Goal: Communication & Community: Answer question/provide support

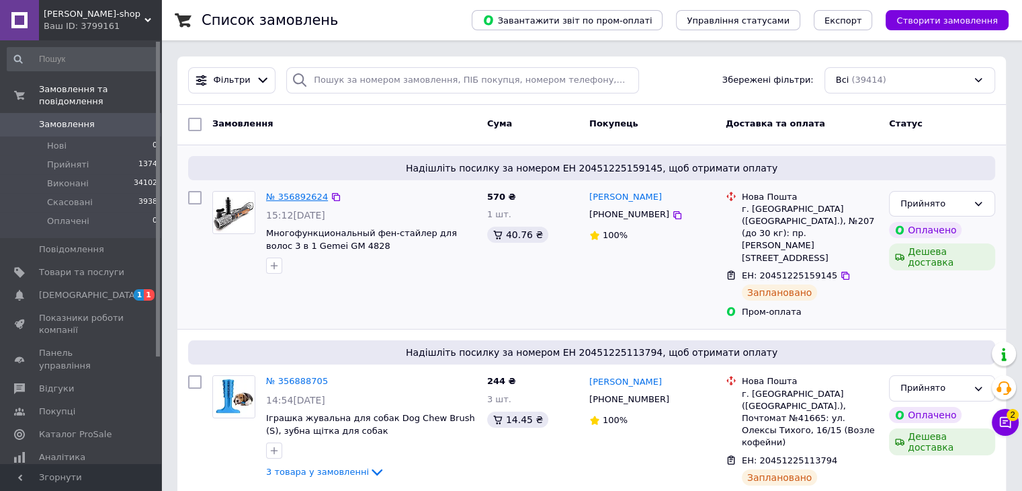
click at [297, 194] on link "№ 356892624" at bounding box center [297, 197] width 62 height 10
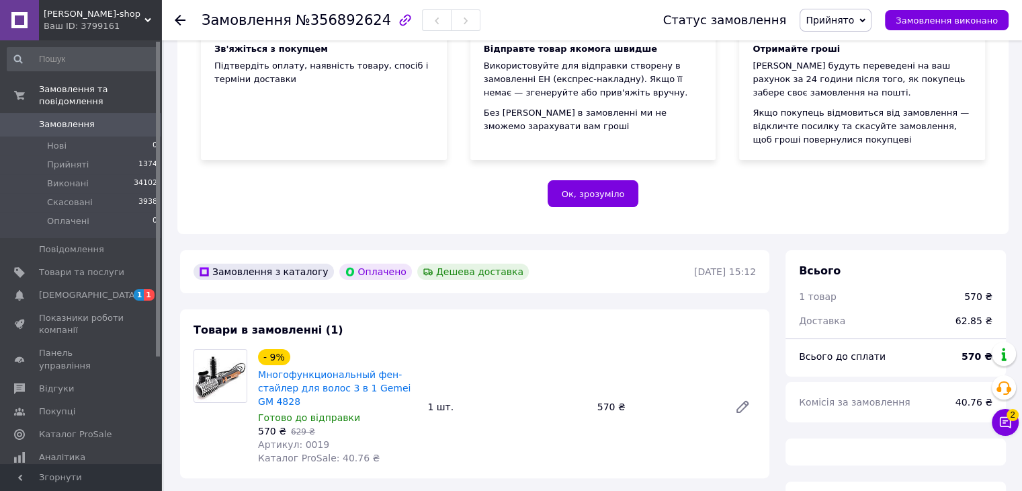
scroll to position [336, 0]
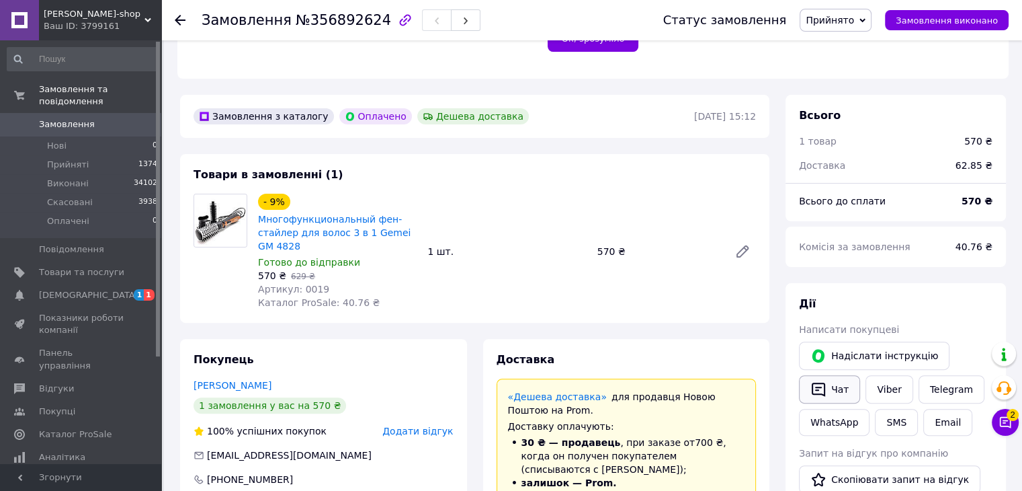
click at [825, 380] on button "Чат" at bounding box center [829, 389] width 61 height 28
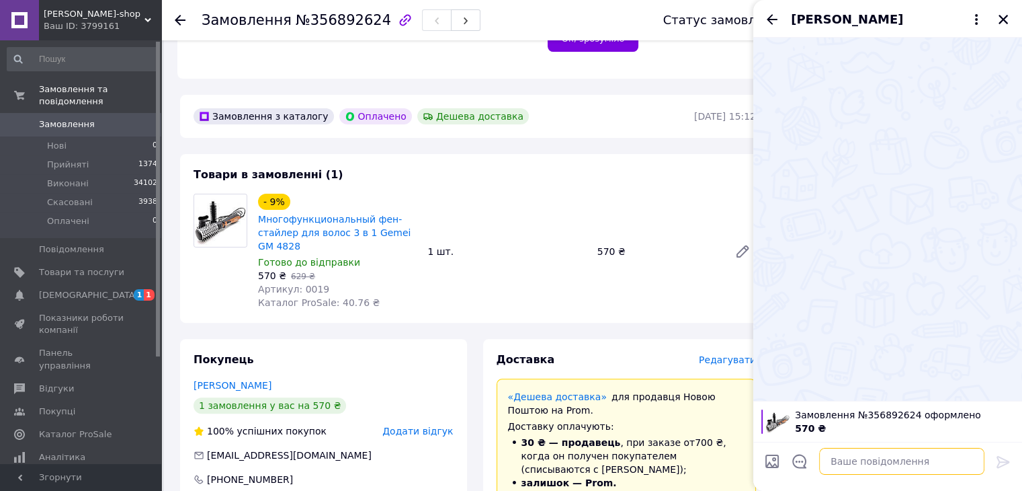
paste textarea "Вітаю!Ваше замовлення прийнято, відправка протягом 3 робочих днів, очікуйте смс…"
type textarea "Вітаю!Ваше замовлення прийнято, відправка протягом 3 робочих днів, очікуйте смс…"
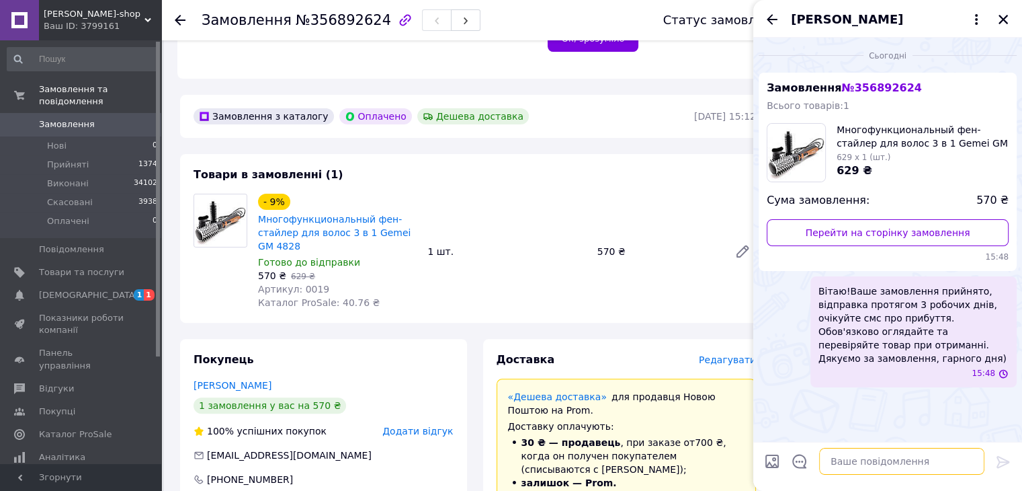
scroll to position [0, 0]
click at [87, 118] on span "Замовлення" at bounding box center [67, 124] width 56 height 12
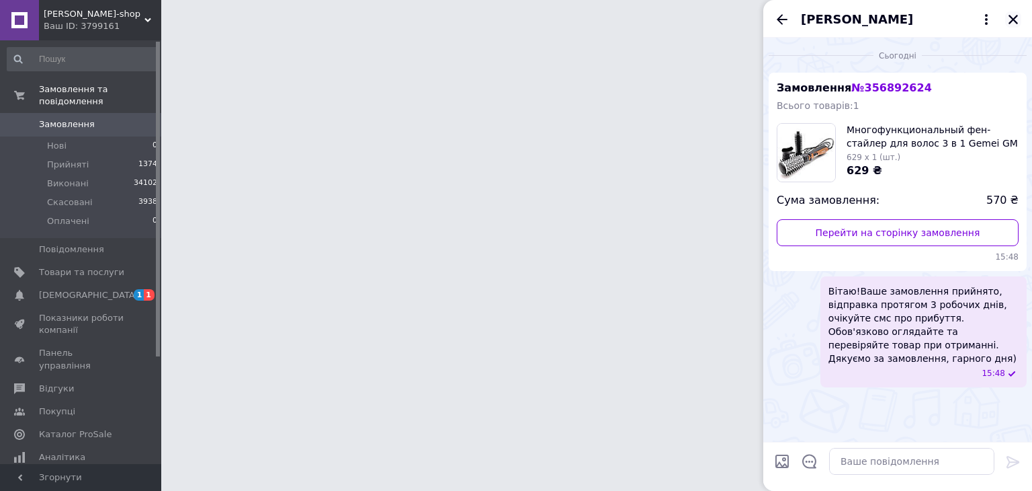
click at [1013, 22] on icon "Закрити" at bounding box center [1013, 19] width 12 height 12
